Goal: Communication & Community: Answer question/provide support

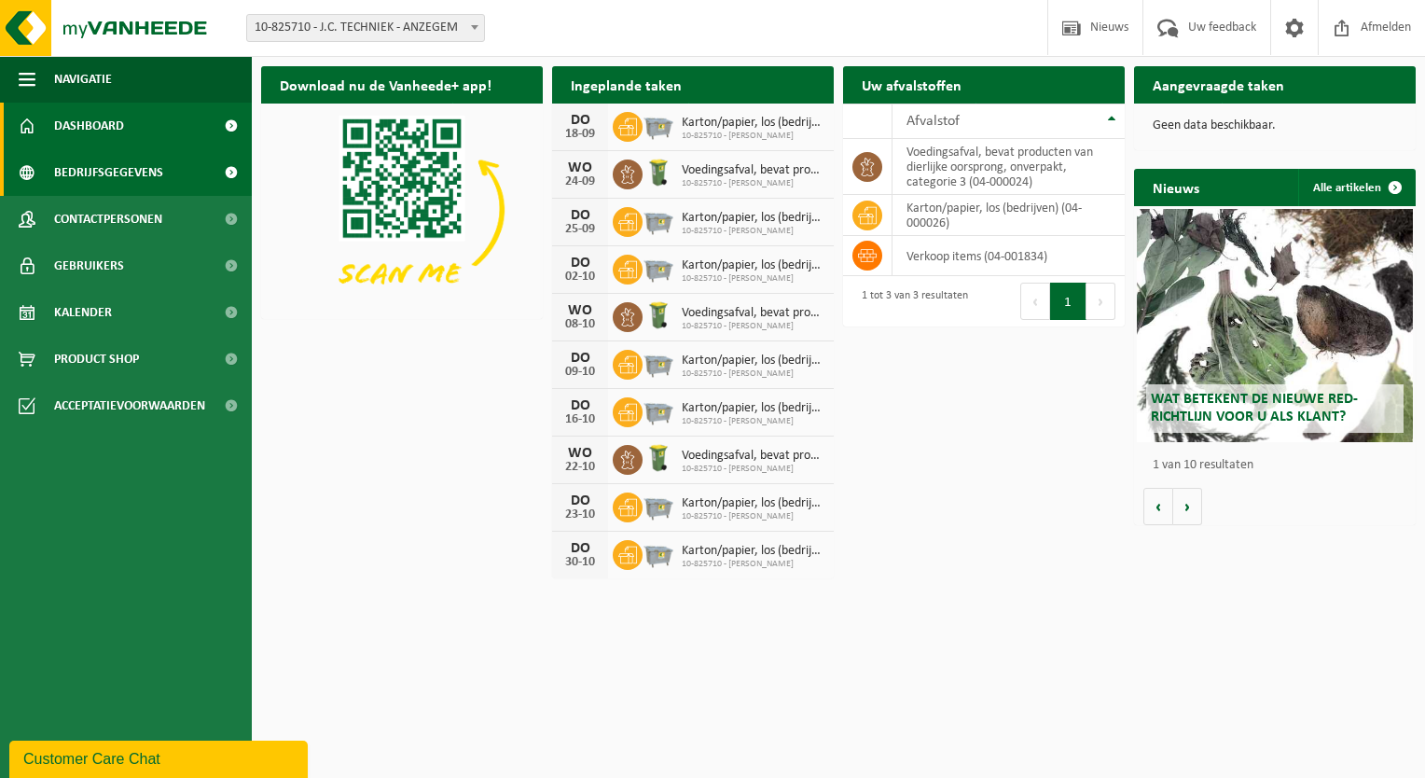
click at [90, 177] on span "Bedrijfsgegevens" at bounding box center [108, 172] width 109 height 47
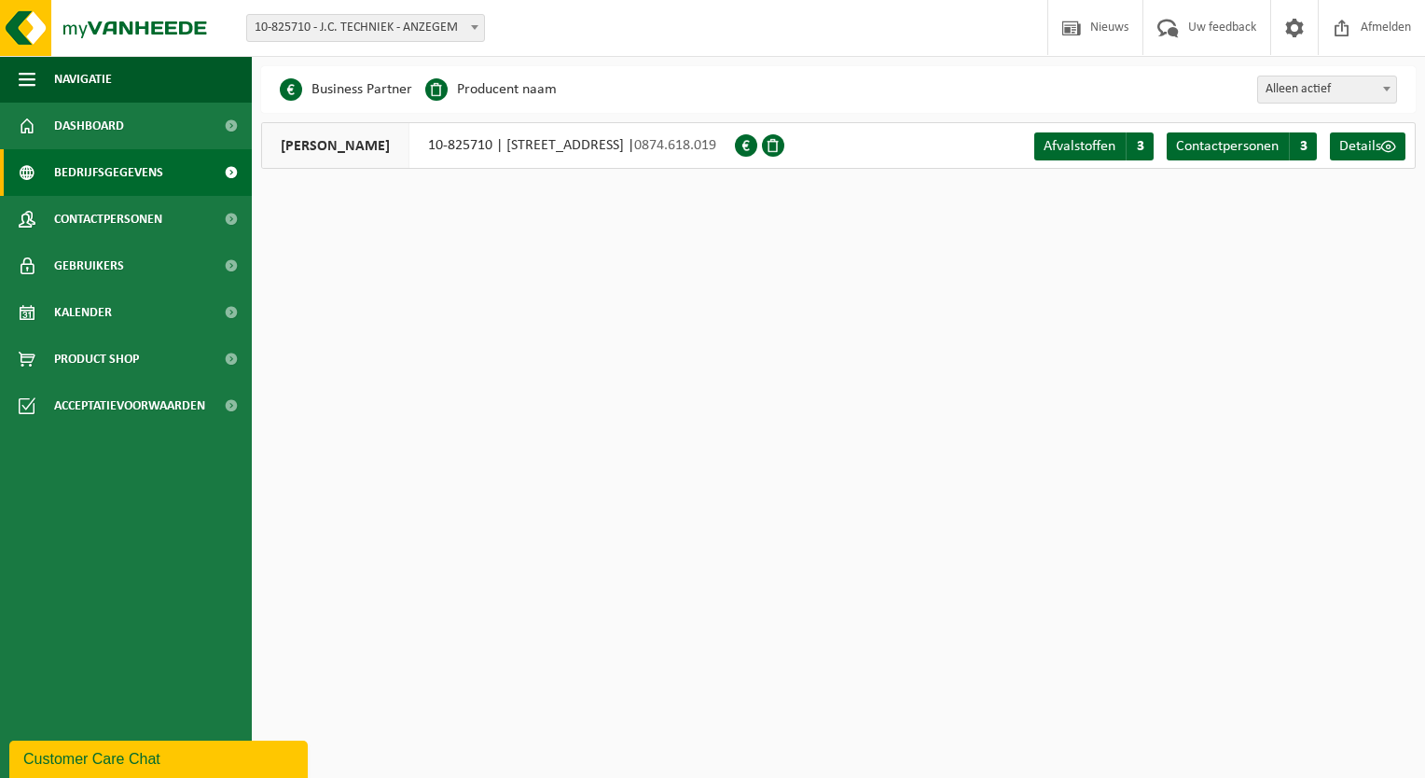
click at [83, 222] on span "Contactpersonen" at bounding box center [108, 219] width 108 height 47
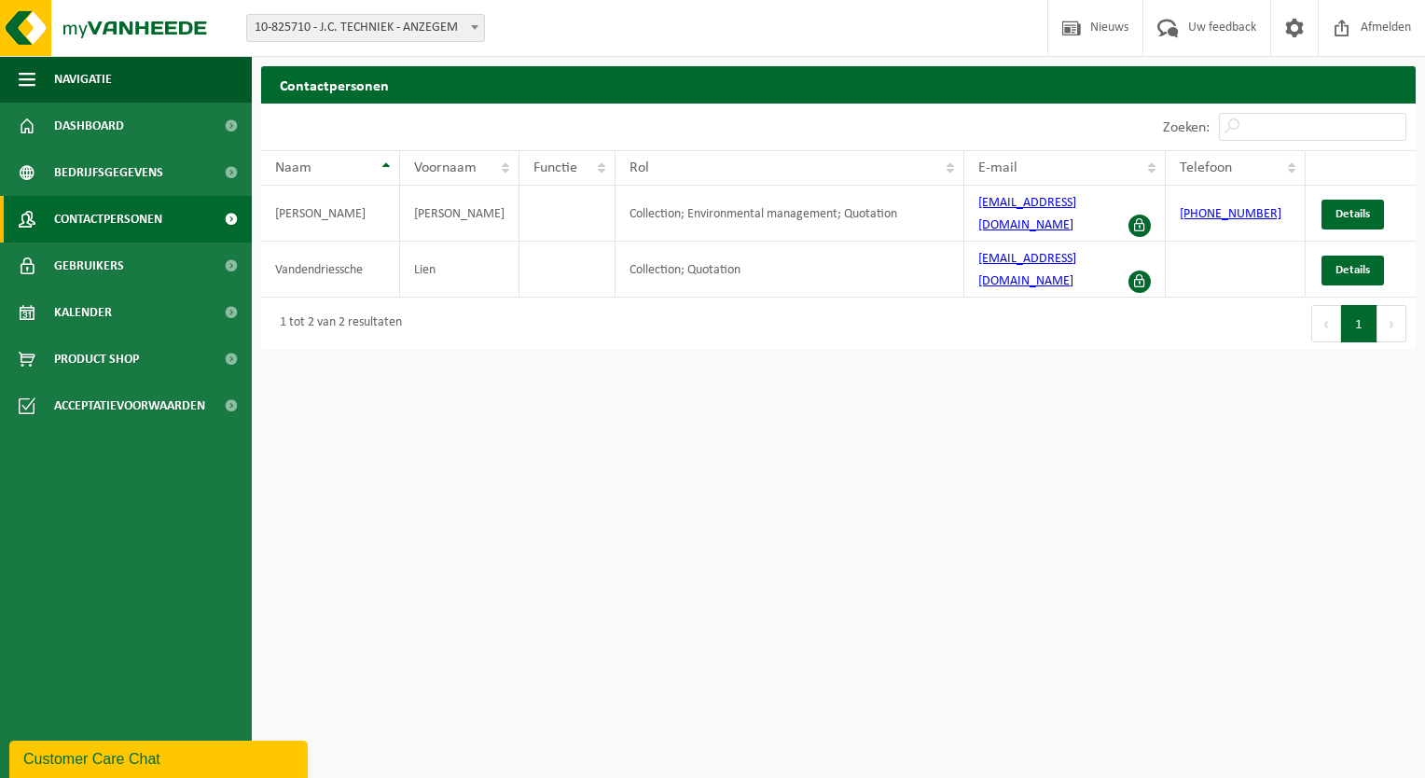
click at [83, 270] on span "Gebruikers" at bounding box center [89, 265] width 70 height 47
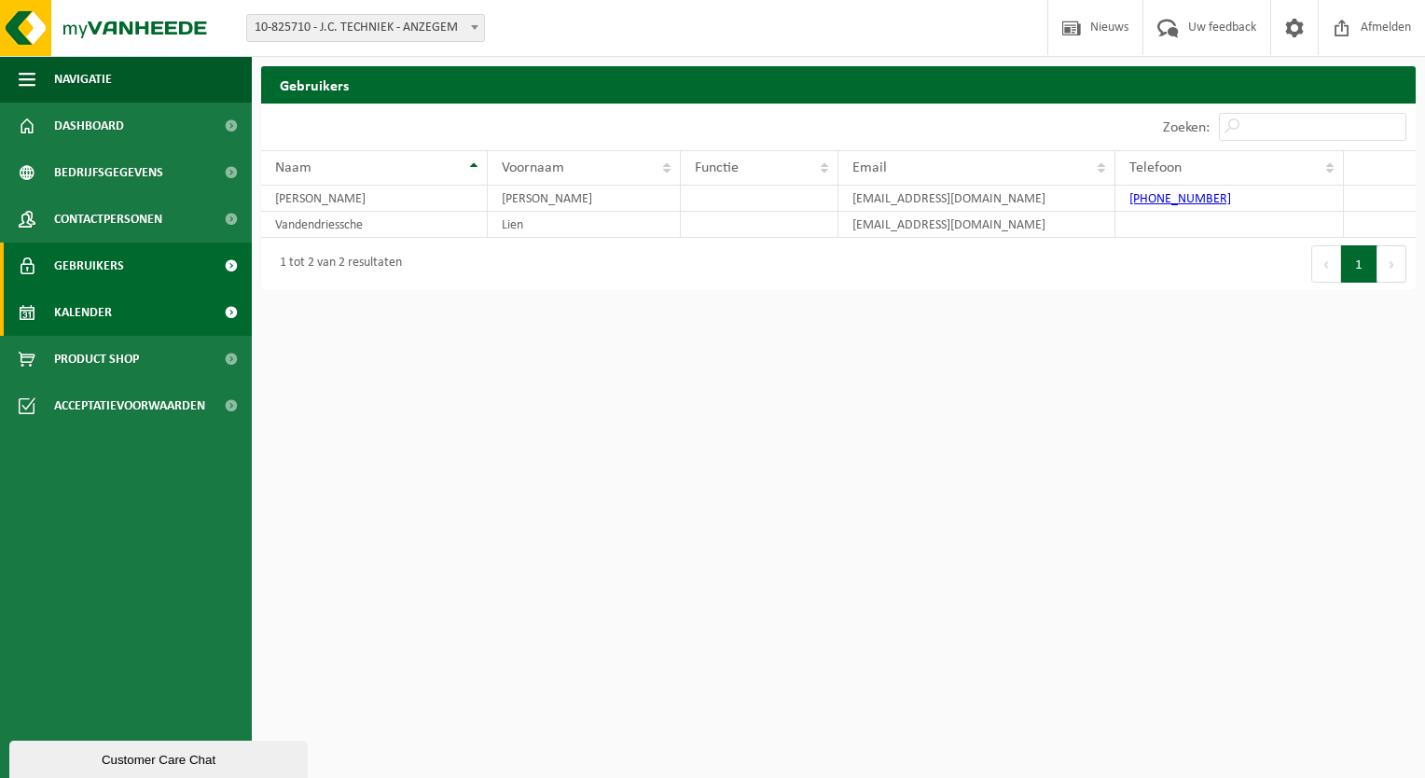
click at [80, 310] on span "Kalender" at bounding box center [83, 312] width 58 height 47
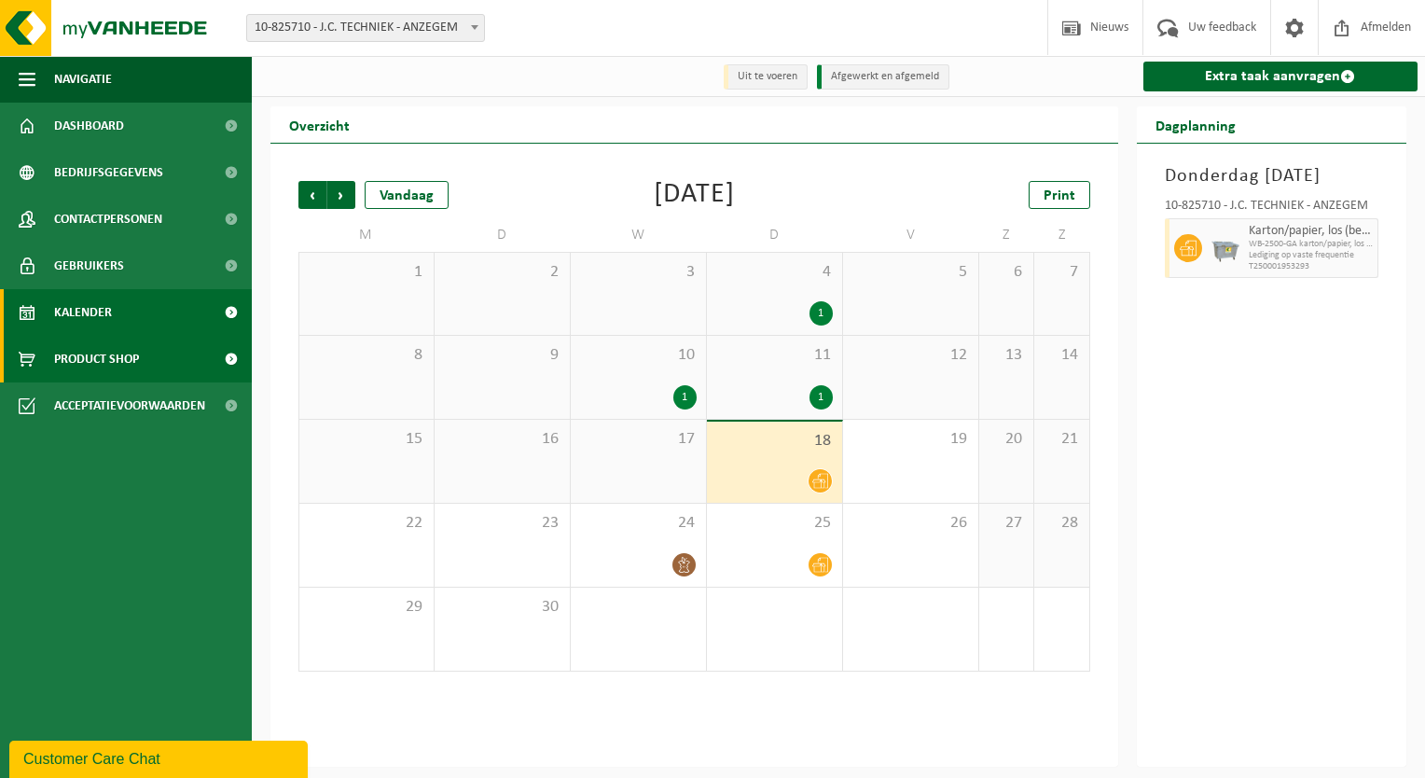
click at [69, 361] on span "Product Shop" at bounding box center [96, 359] width 85 height 47
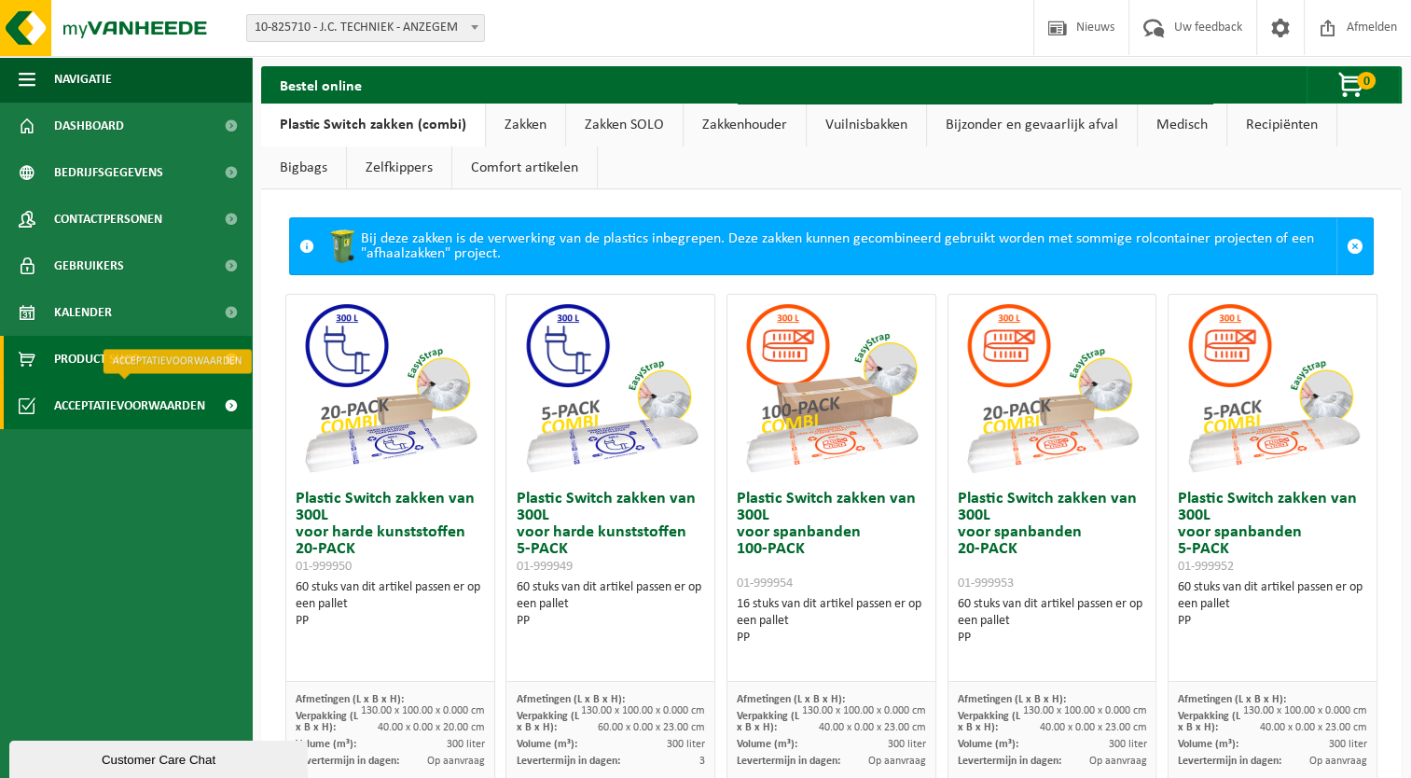
click at [67, 403] on span "Acceptatievoorwaarden" at bounding box center [129, 405] width 151 height 47
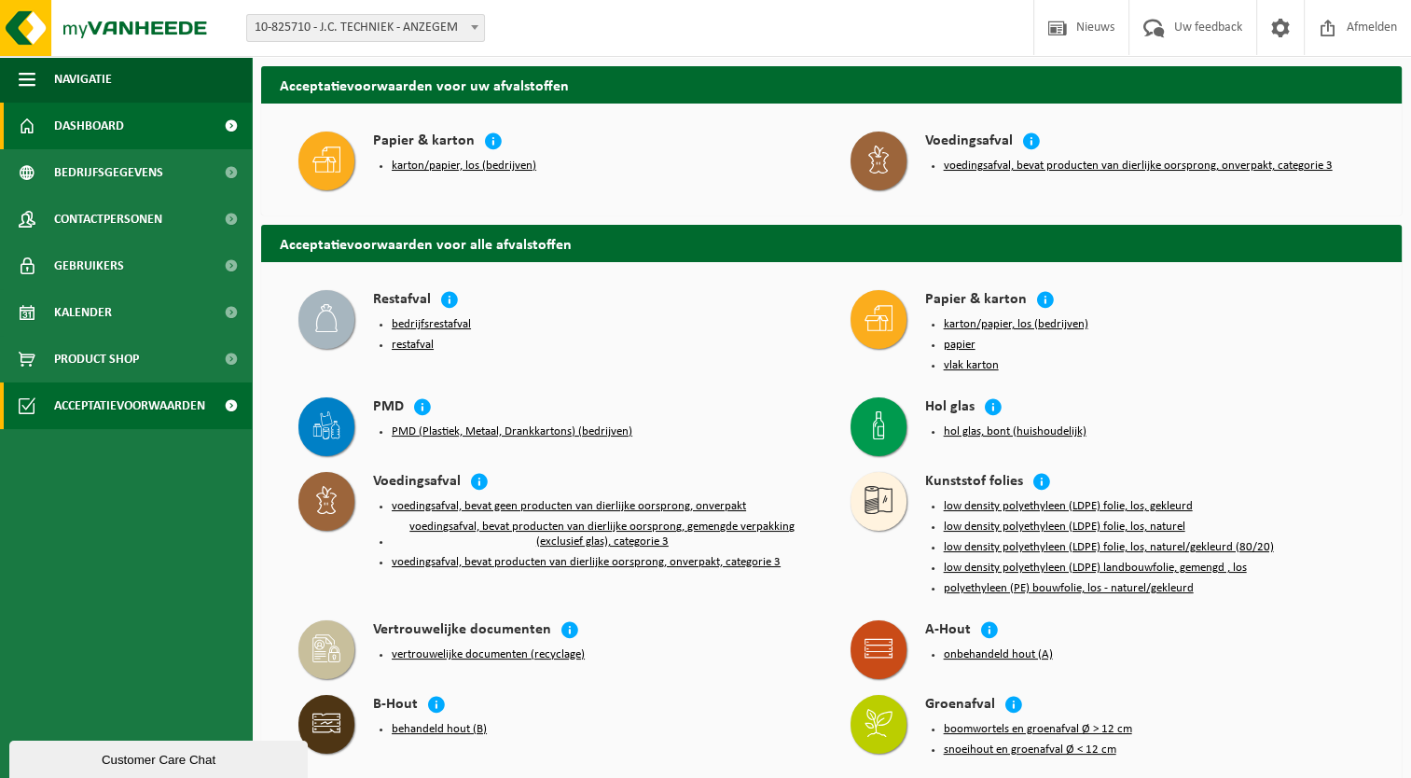
click at [108, 114] on span "Dashboard" at bounding box center [89, 126] width 70 height 47
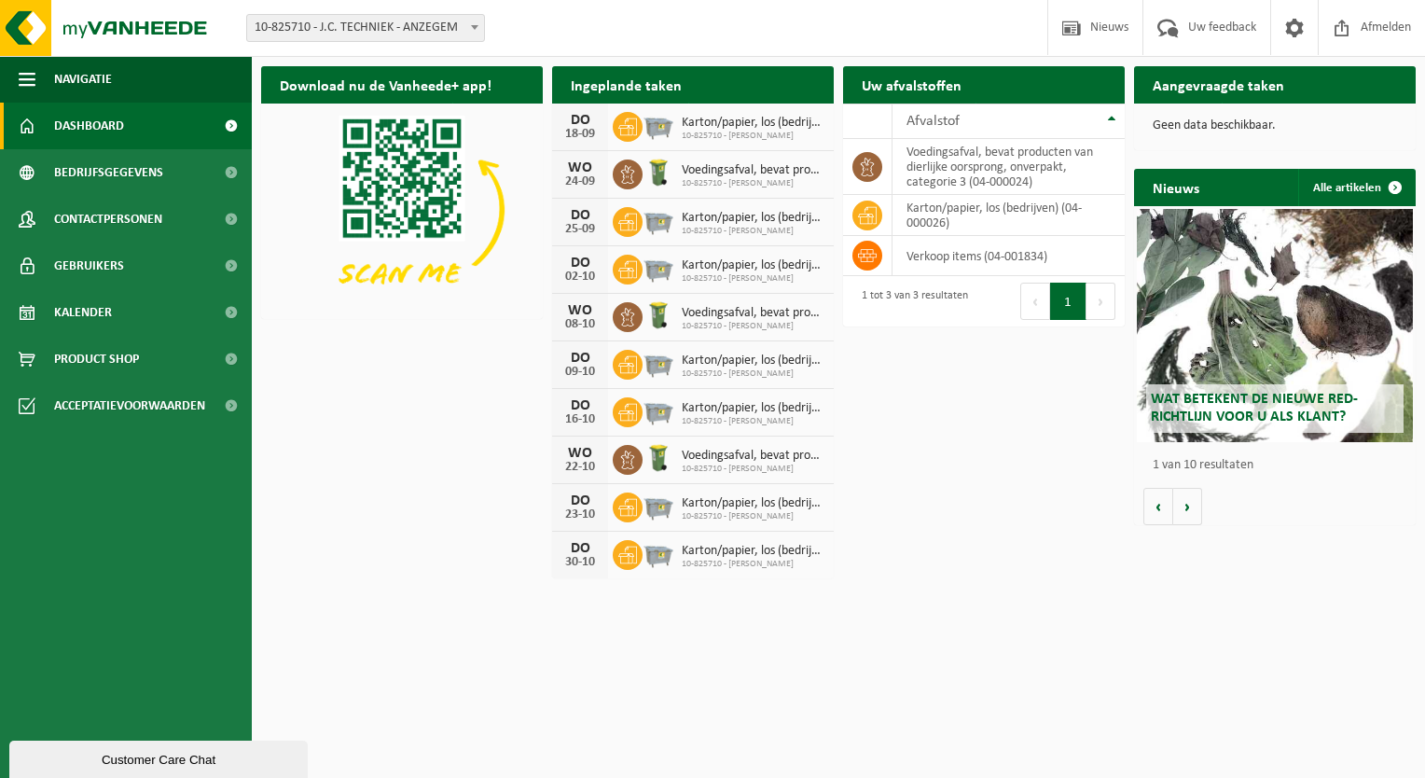
click at [132, 755] on div "Customer Care Chat" at bounding box center [158, 760] width 270 height 14
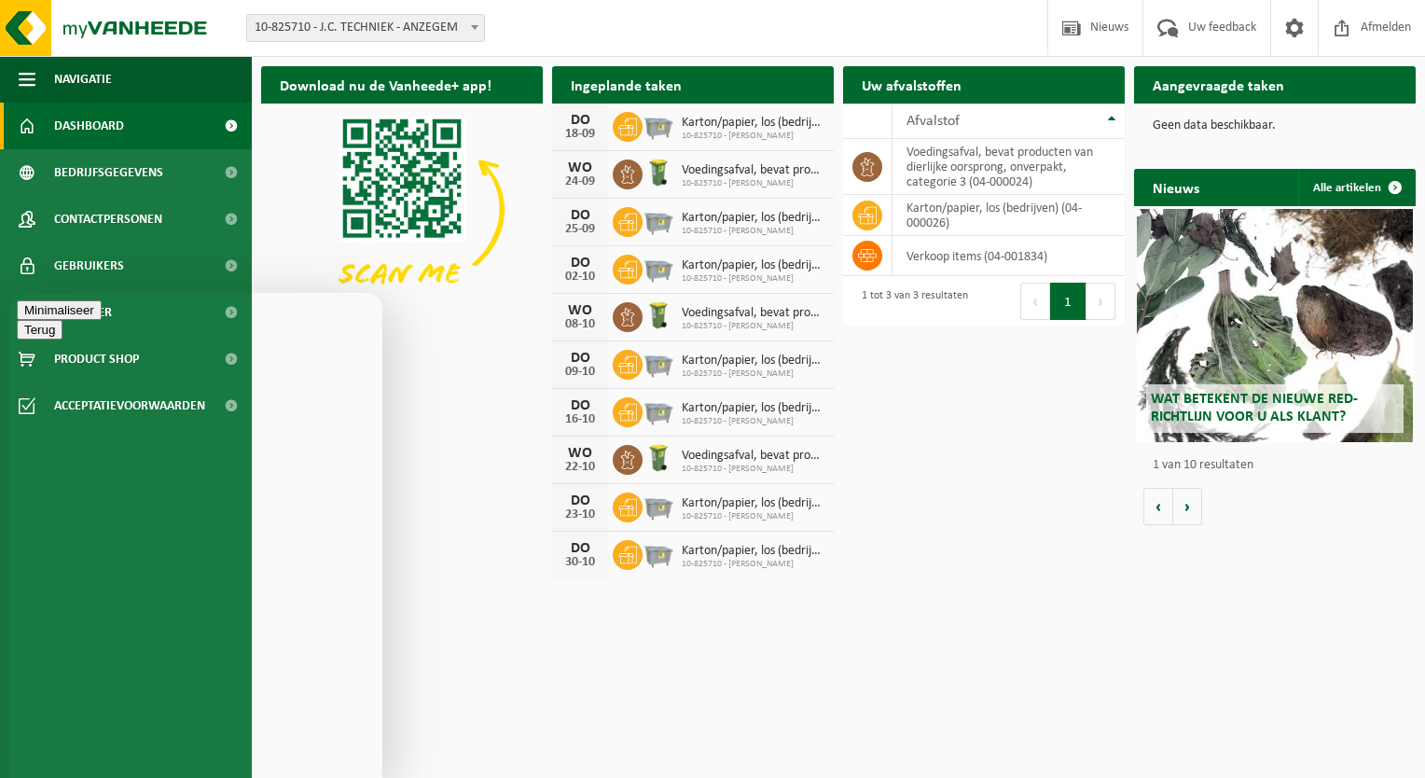
type textarea "Goeiemiddag, ik tracht in de mail te klikken op 'ik vul mijn RED-verklaring in'…"
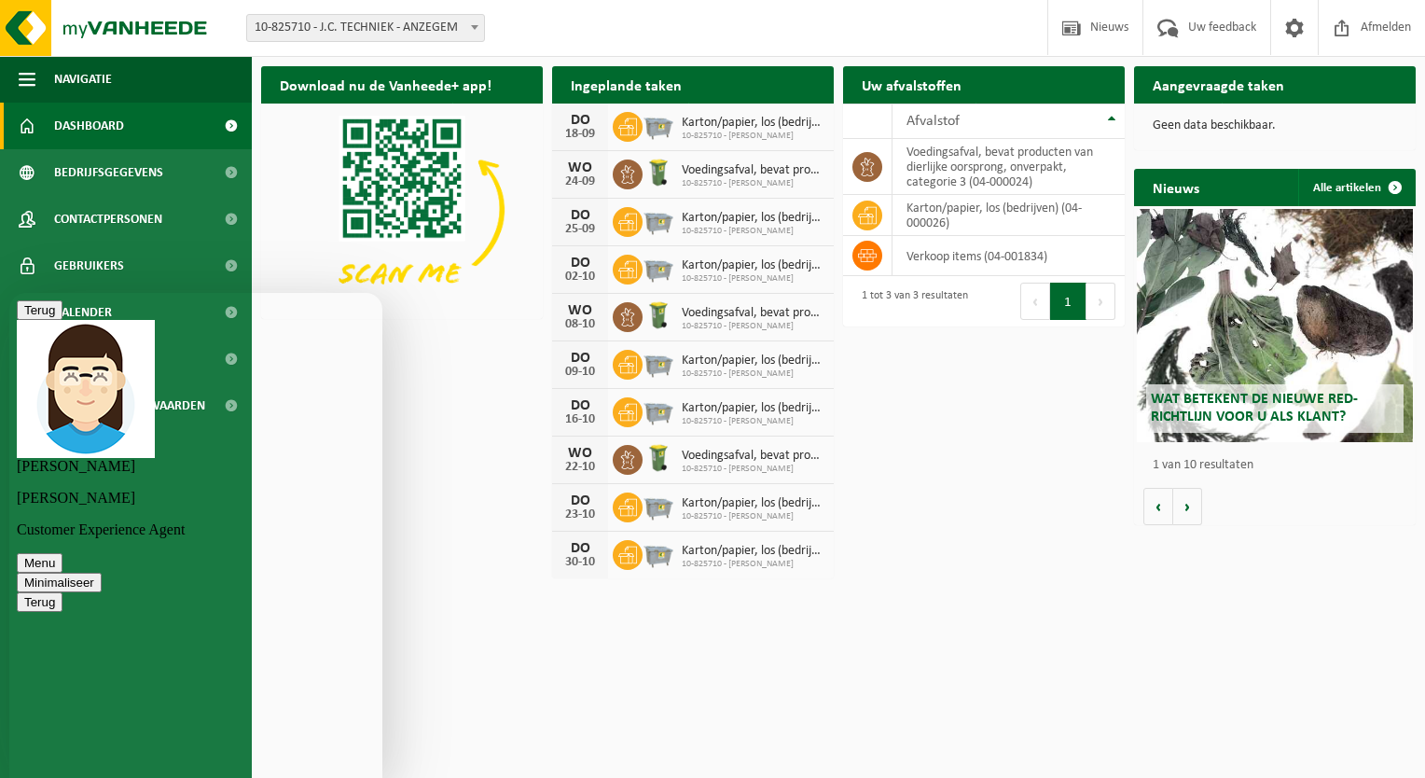
type textarea "bedankt"
click at [1015, 638] on html "Vestiging: 10-825710 - J.C. TECHNIEK - ANZEGEM 10-825710 - J.C. TECHNIEK - ANZE…" at bounding box center [712, 389] width 1425 height 778
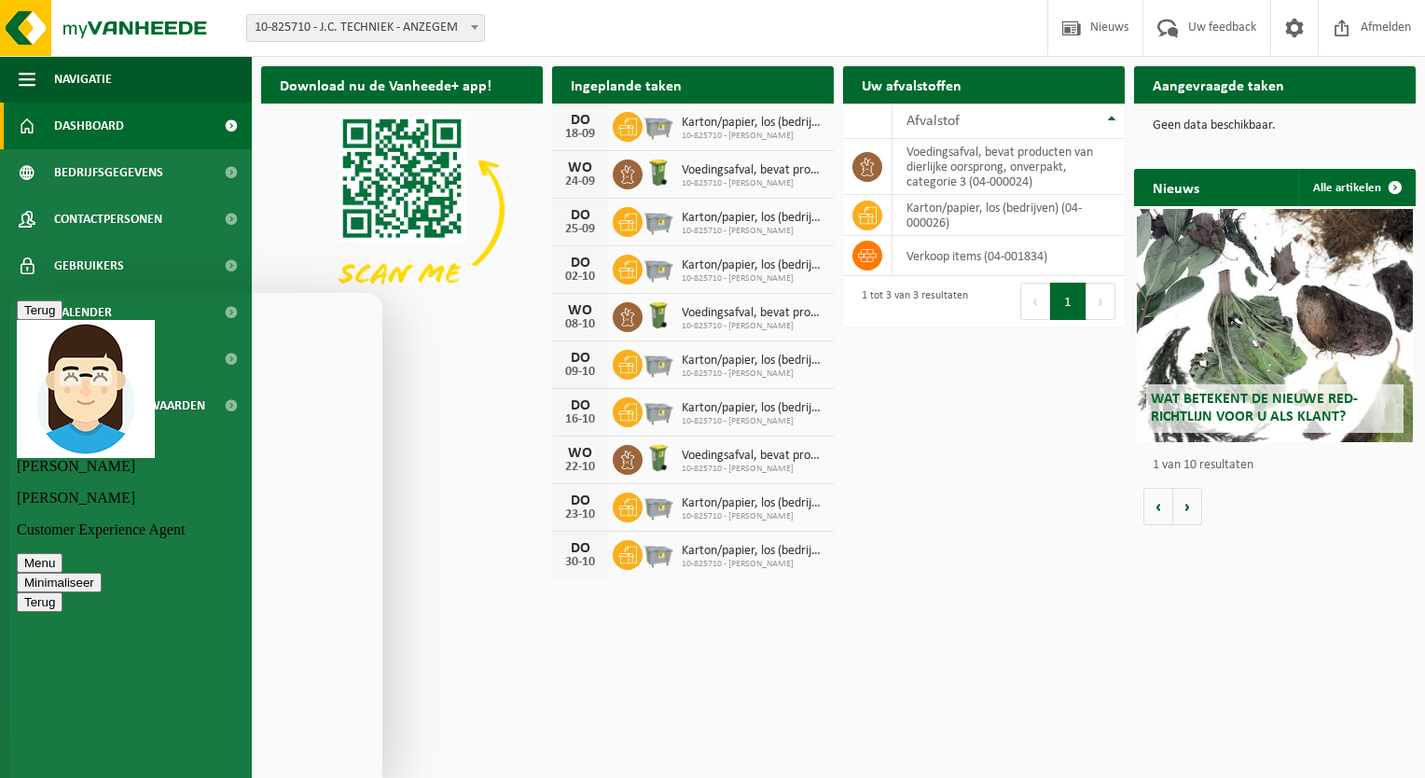
scroll to position [265, 0]
type textarea "Ja pas maar aan, [PERSON_NAME] had het doorgestuurd naar mij om in te vullen"
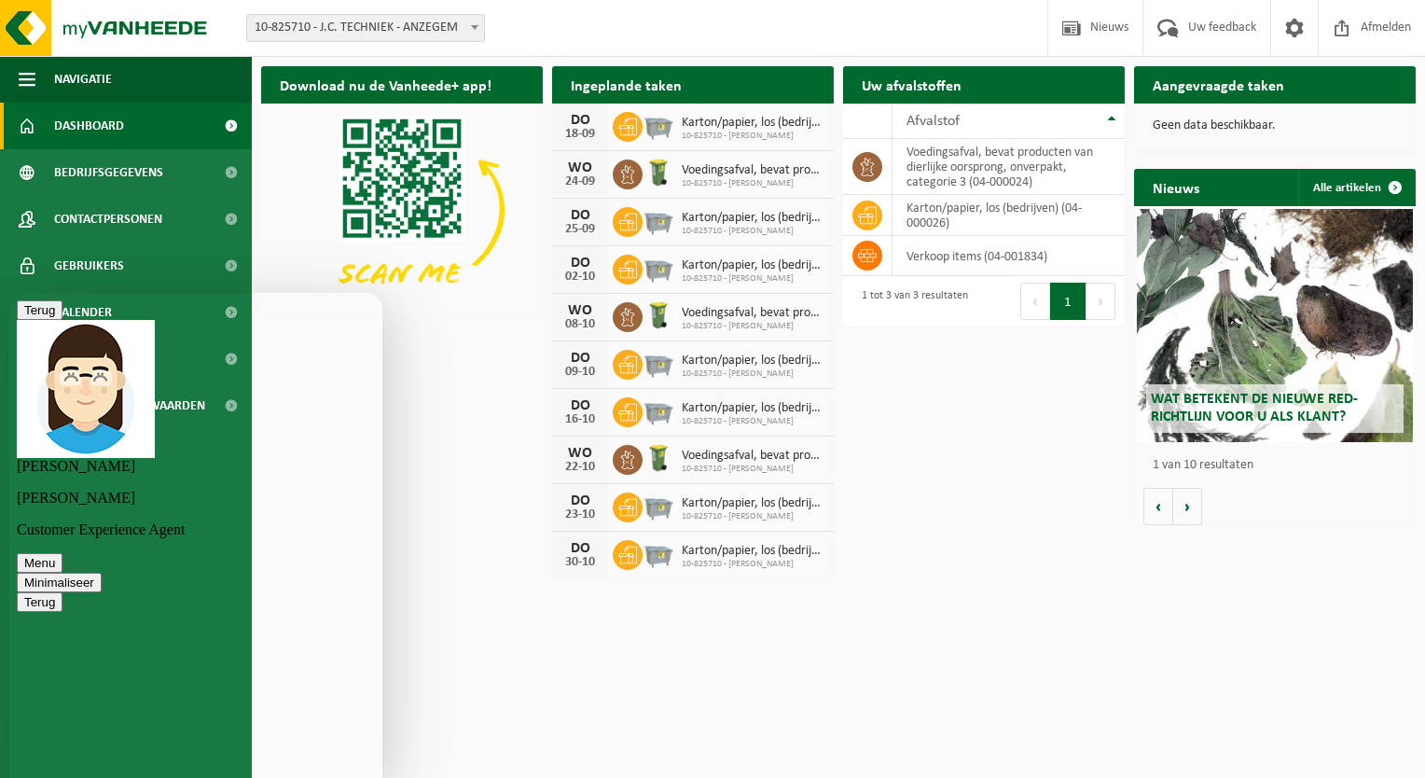
type textarea "gene probleem, en krijg ik daar dan een mailtje van,µ"
type textarea "N"
type textarea "?*"
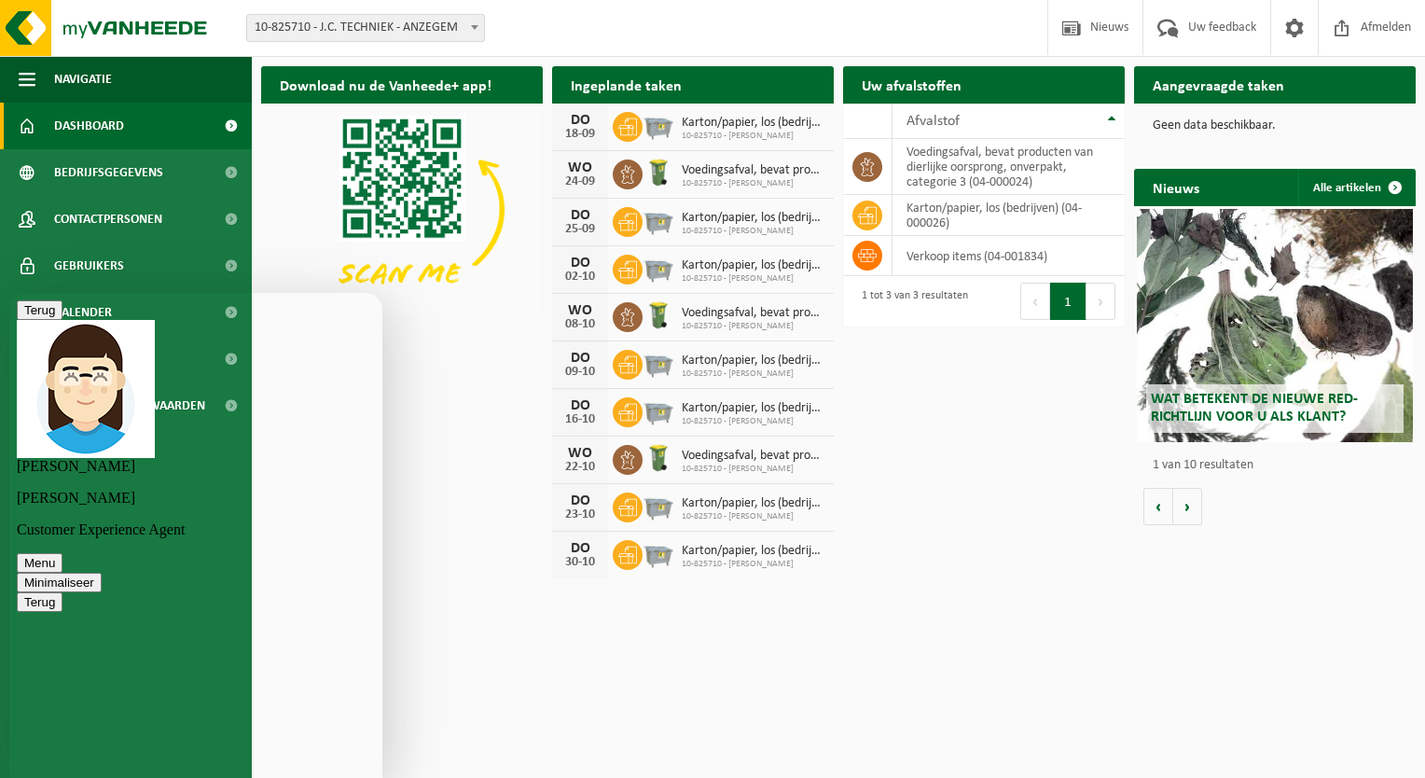
type textarea "perfect, bedankt voor de hulp!"
